Goal: Task Accomplishment & Management: Use online tool/utility

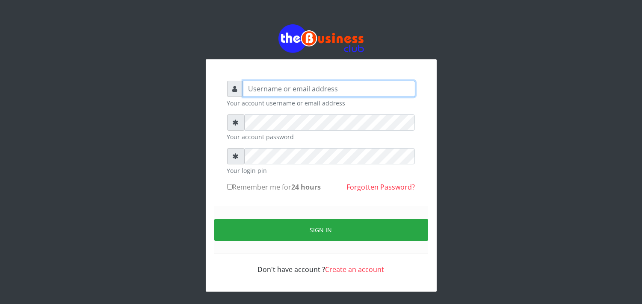
click at [285, 85] on input "text" at bounding box center [329, 89] width 172 height 16
type input "jossy"
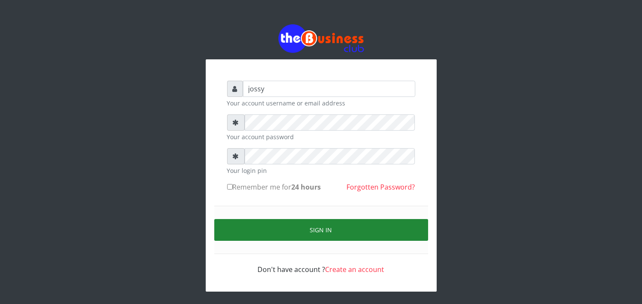
click at [290, 226] on button "Sign in" at bounding box center [321, 230] width 214 height 22
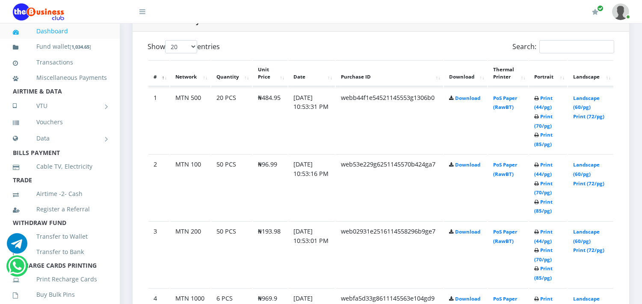
scroll to position [475, 0]
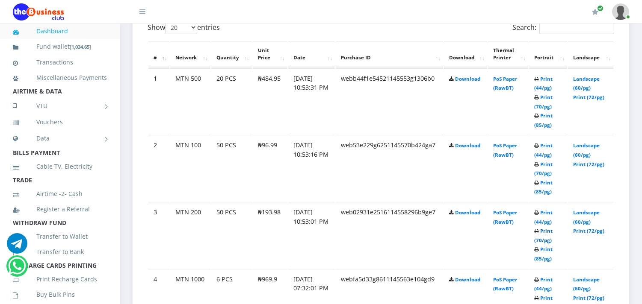
click at [539, 239] on link "Print (70/pg)" at bounding box center [543, 236] width 18 height 16
click at [540, 151] on link "Print (44/pg)" at bounding box center [543, 150] width 18 height 16
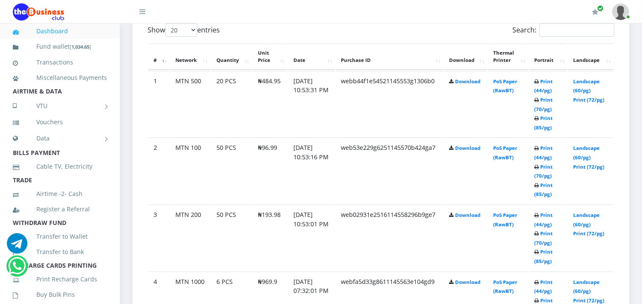
scroll to position [475, 0]
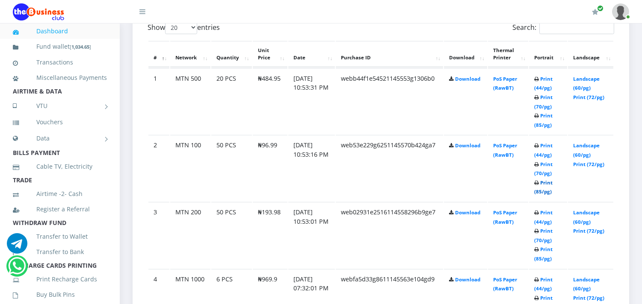
click at [541, 191] on link "Print (85/pg)" at bounding box center [543, 188] width 18 height 16
click at [538, 87] on link "Print (44/pg)" at bounding box center [543, 84] width 18 height 16
